Goal: Information Seeking & Learning: Learn about a topic

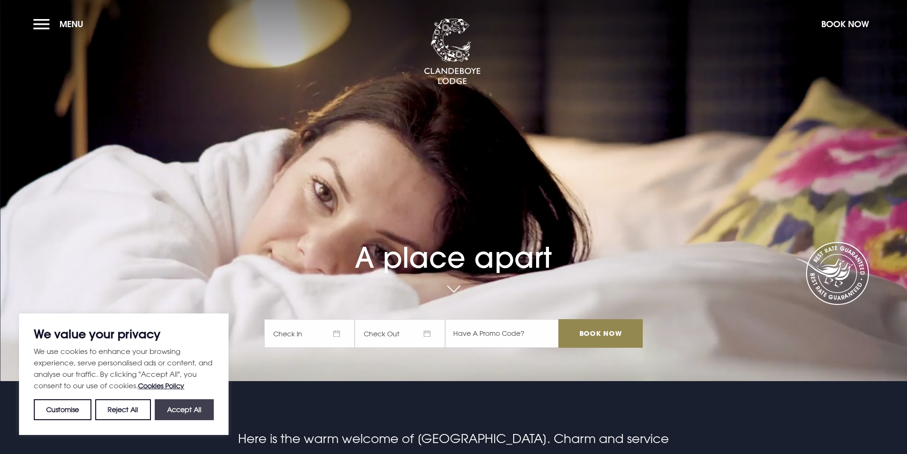
click at [170, 413] on button "Accept All" at bounding box center [184, 409] width 59 height 21
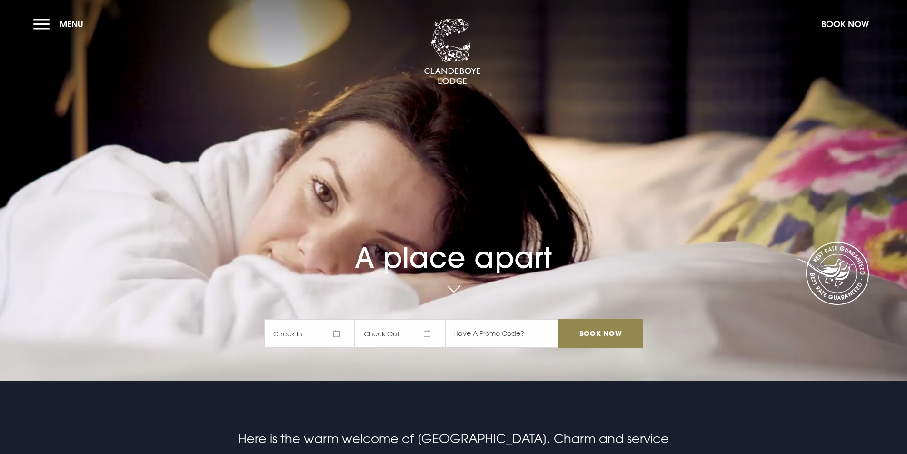
checkbox input "true"
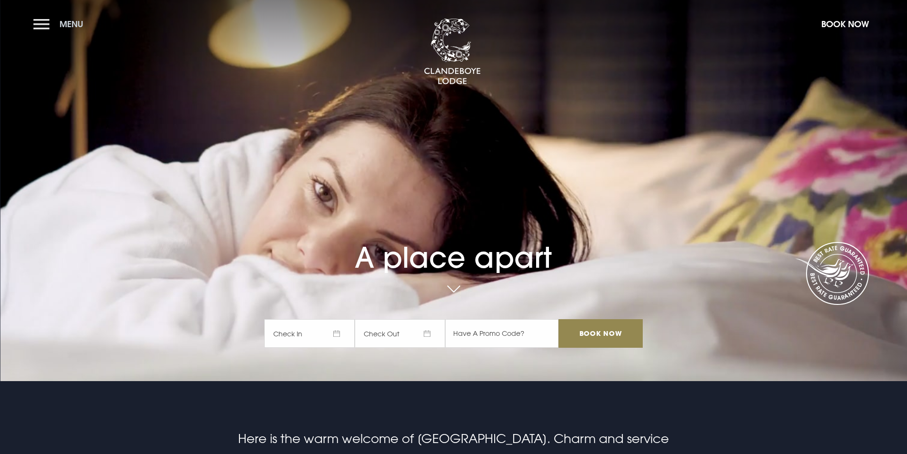
click at [52, 23] on button "Menu" at bounding box center [60, 24] width 55 height 20
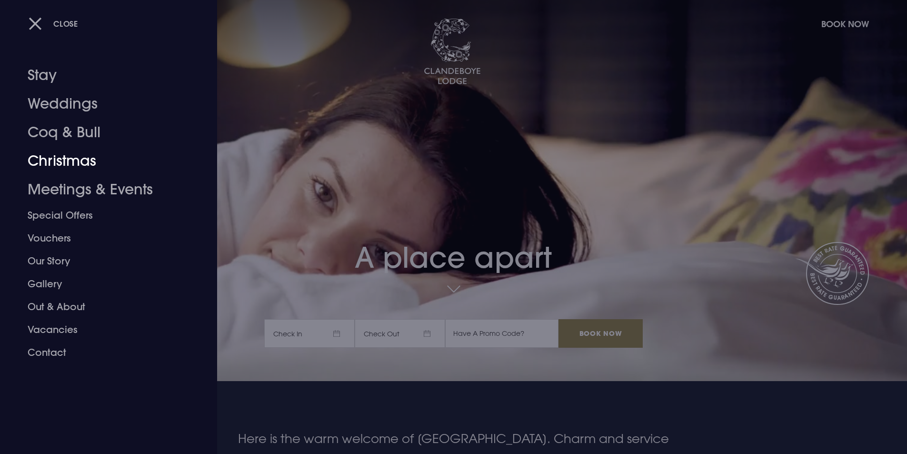
click at [86, 137] on link "Coq & Bull" at bounding box center [103, 132] width 150 height 29
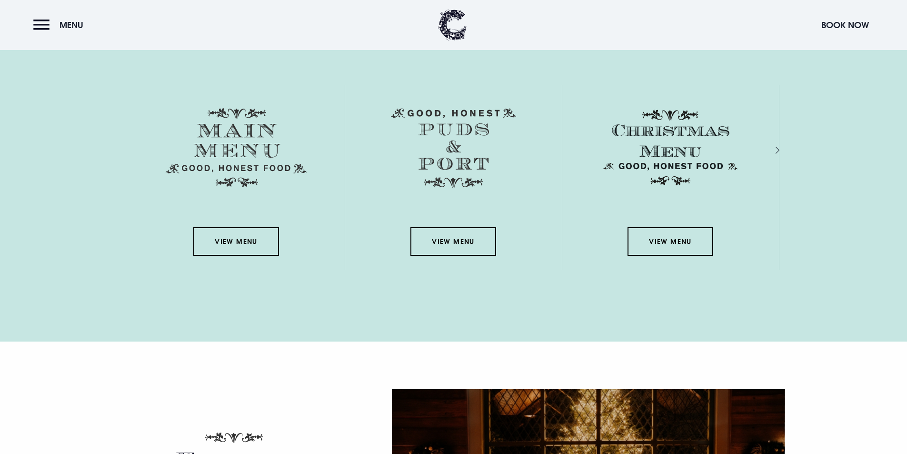
scroll to position [1413, 0]
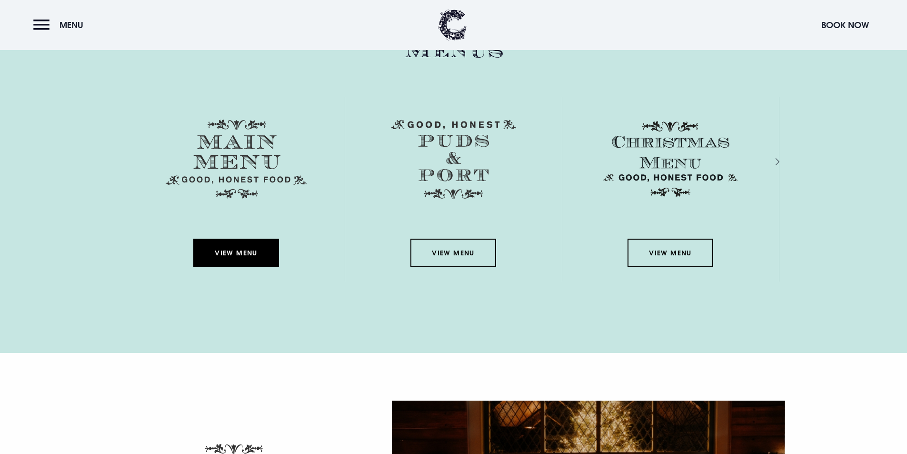
click at [233, 248] on link "View Menu" at bounding box center [236, 253] width 86 height 29
